Goal: Information Seeking & Learning: Find specific fact

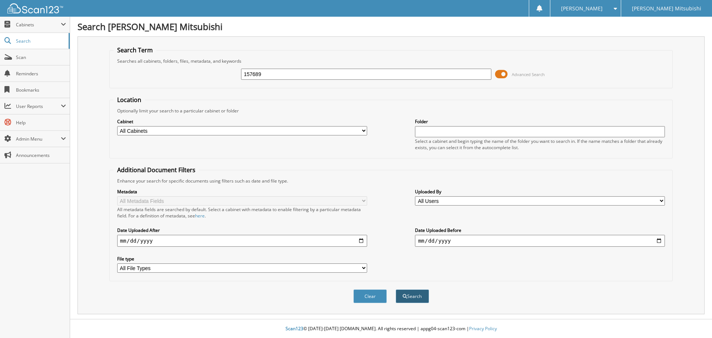
type input "157689"
click at [422, 302] on button "Search" at bounding box center [412, 296] width 33 height 14
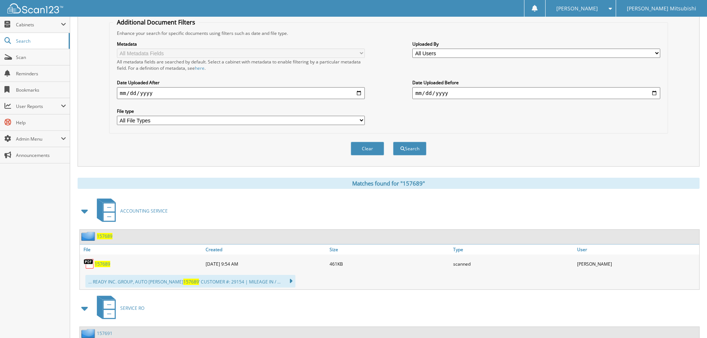
scroll to position [148, 0]
click at [102, 264] on span "157689" at bounding box center [103, 263] width 16 height 6
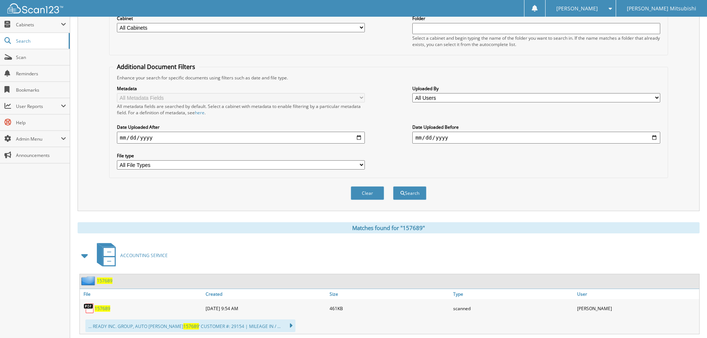
scroll to position [0, 0]
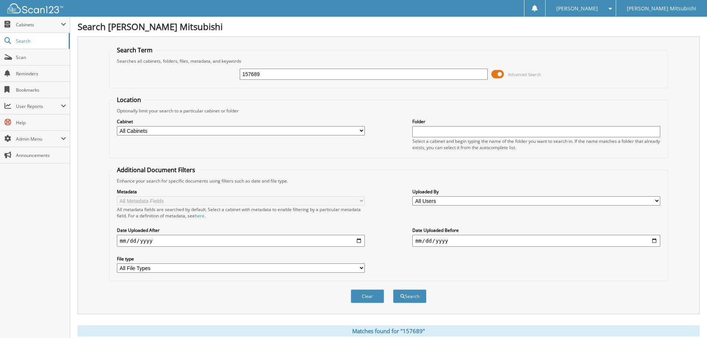
drag, startPoint x: 263, startPoint y: 72, endPoint x: 201, endPoint y: 74, distance: 61.6
click at [201, 74] on div "157689 Advanced Search" at bounding box center [388, 74] width 551 height 20
paste input "91"
type input "157691"
click at [412, 294] on button "Search" at bounding box center [409, 296] width 33 height 14
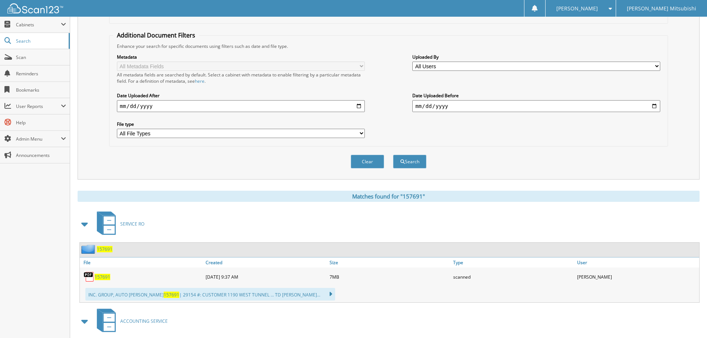
scroll to position [186, 0]
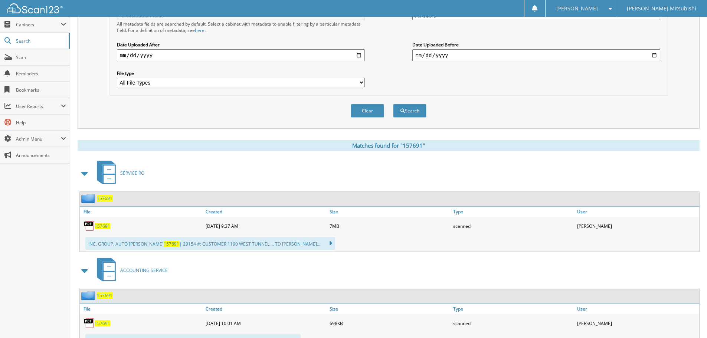
click at [103, 226] on span "157691" at bounding box center [103, 226] width 16 height 6
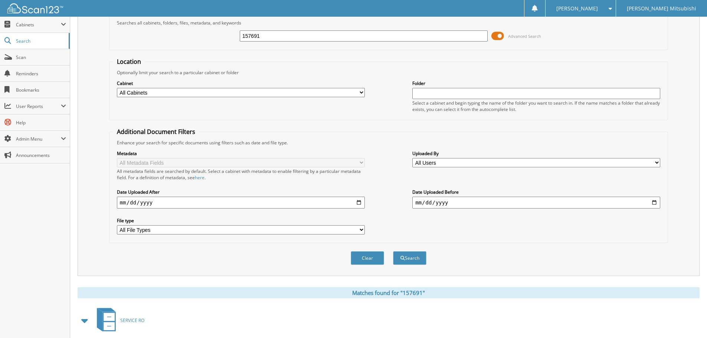
scroll to position [37, 0]
